Goal: Find contact information

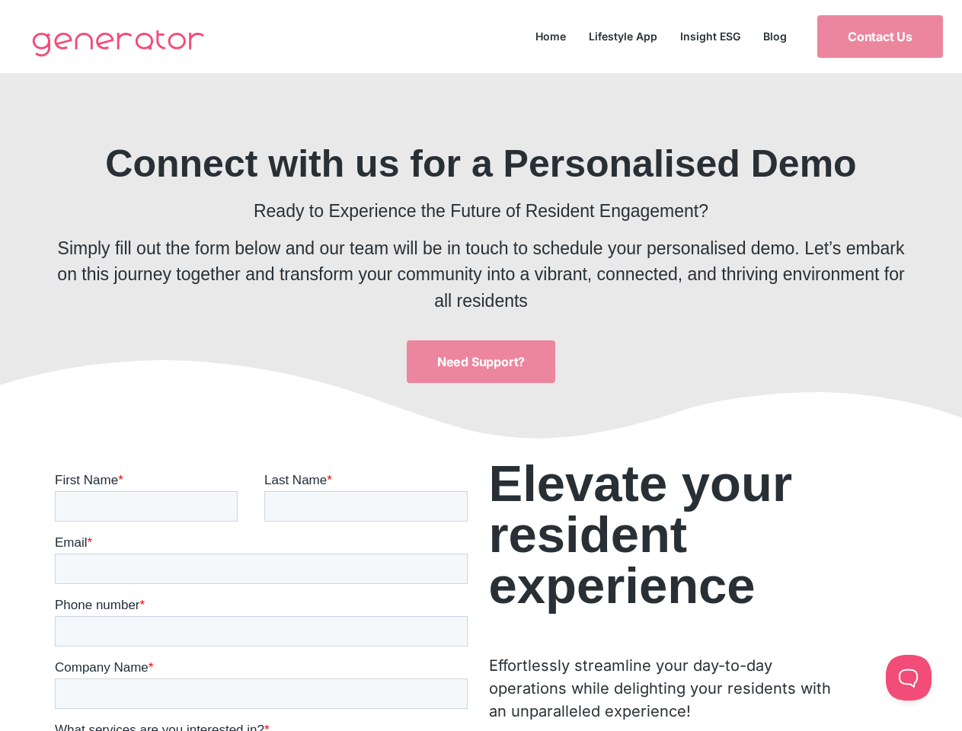
click at [909, 678] on button at bounding box center [909, 678] width 46 height 46
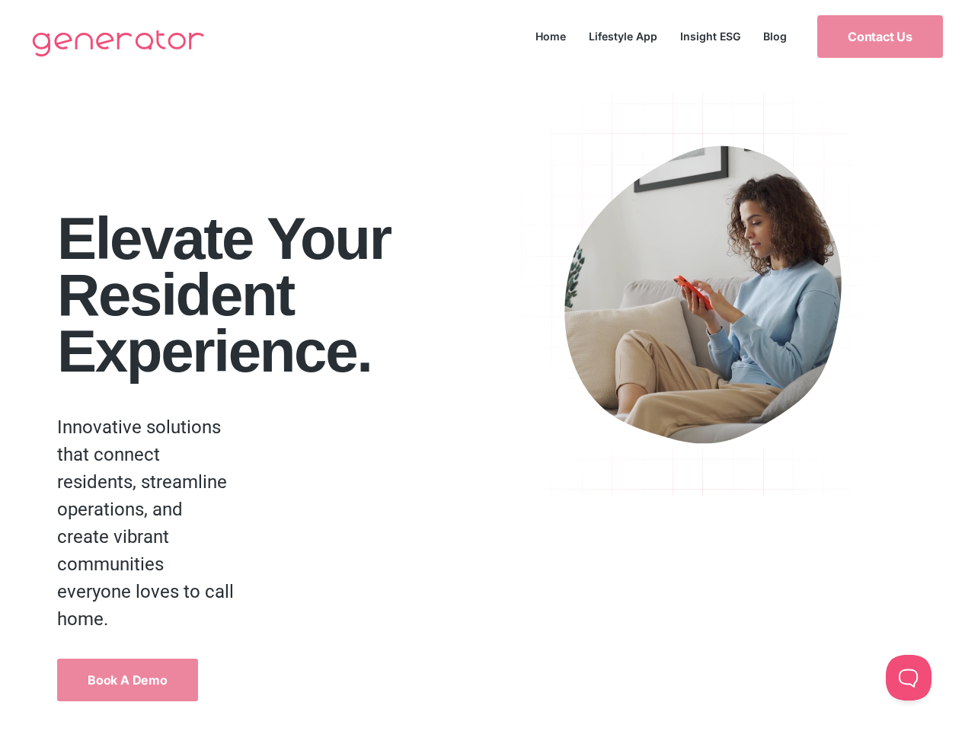
click at [909, 678] on button at bounding box center [909, 678] width 46 height 46
